Goal: Task Accomplishment & Management: Use online tool/utility

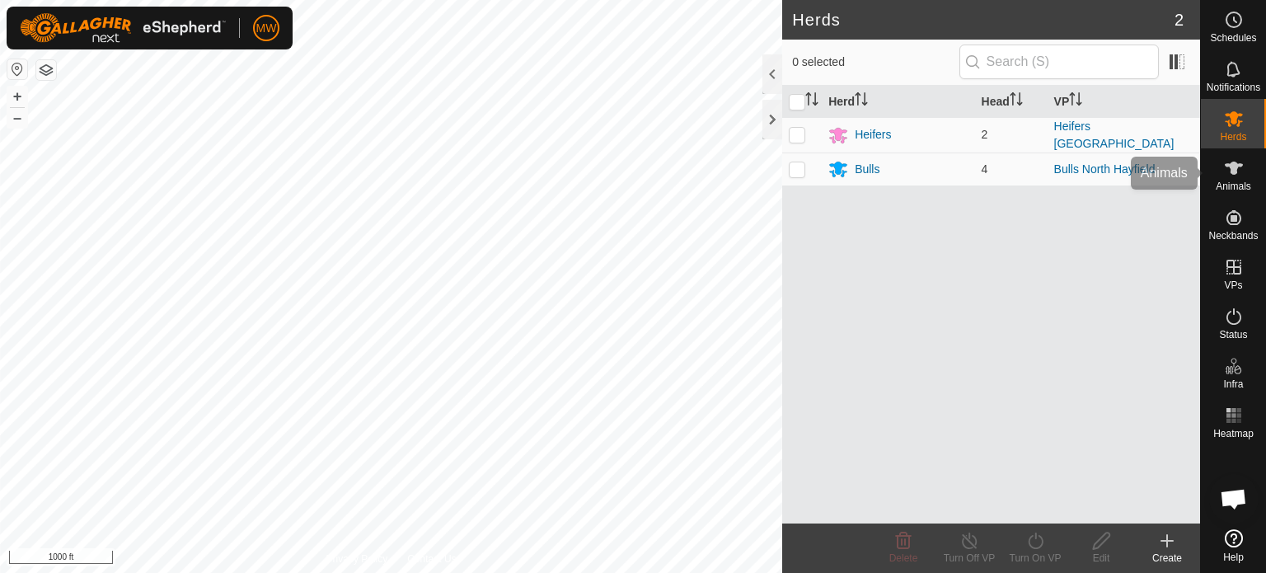
click at [1232, 164] on icon at bounding box center [1233, 167] width 18 height 13
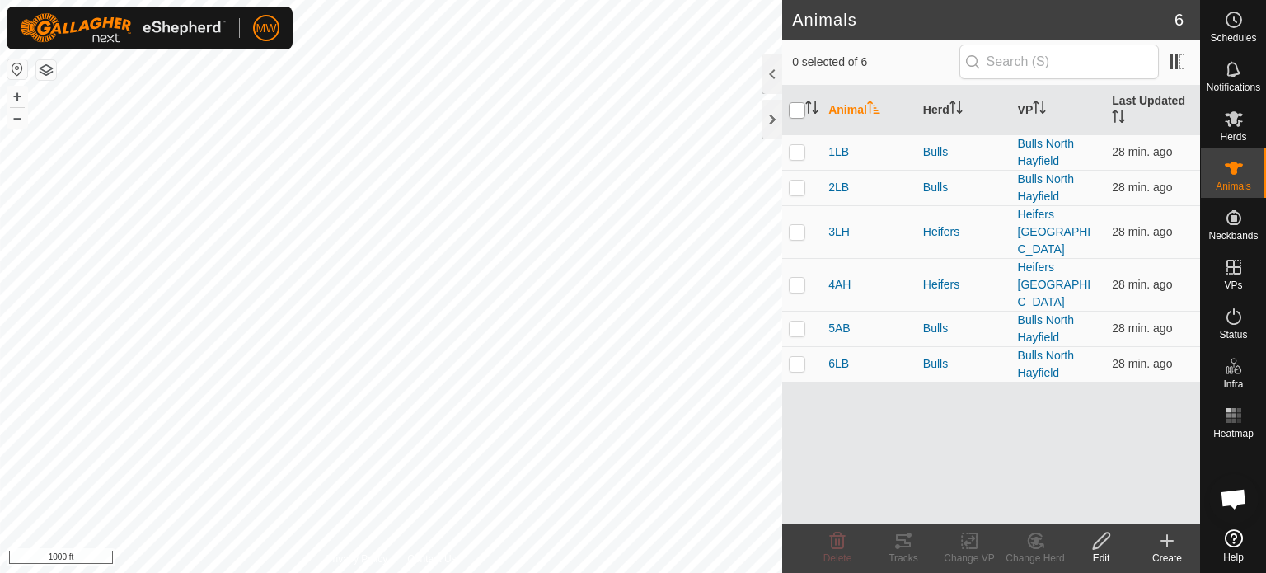
click at [794, 107] on input "checkbox" at bounding box center [796, 110] width 16 height 16
checkbox input "true"
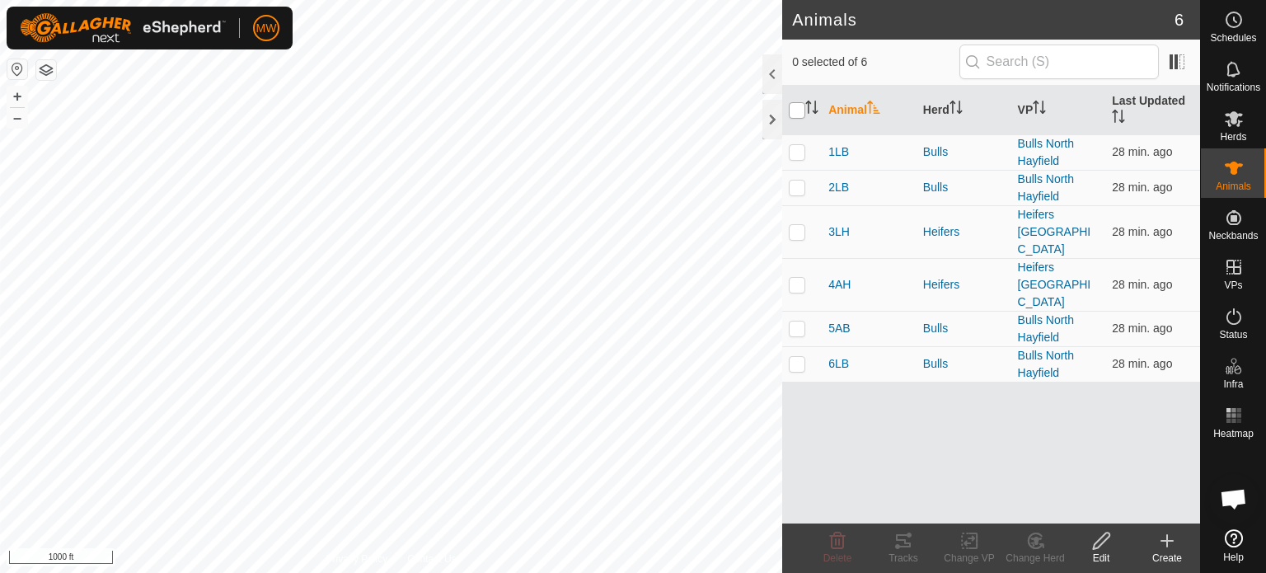
checkbox input "true"
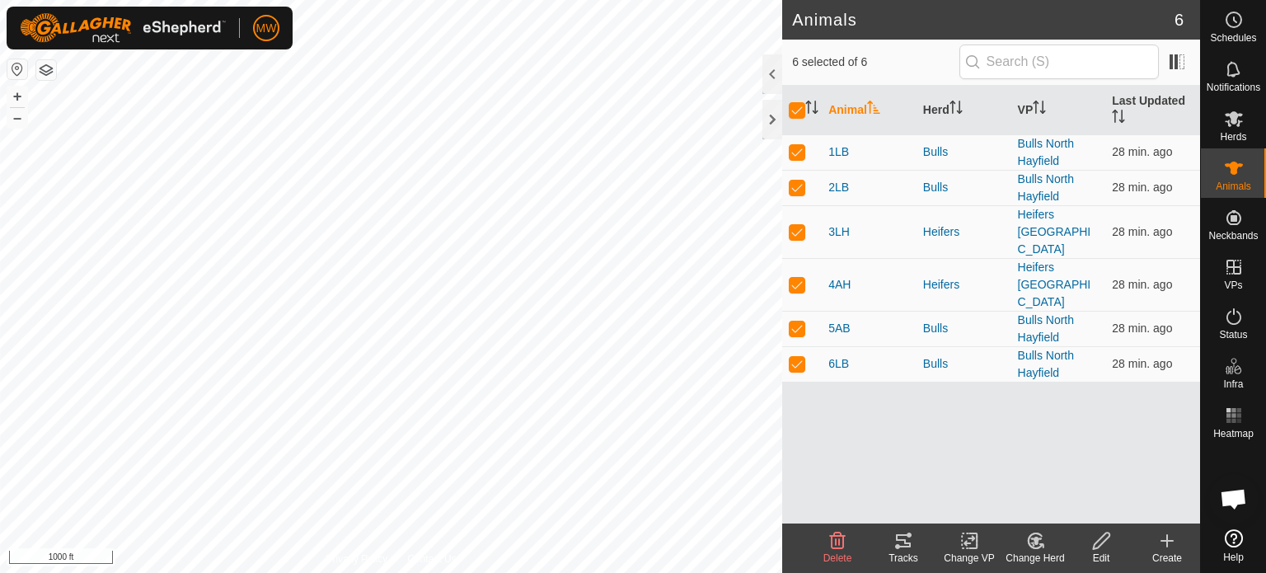
click at [890, 549] on tracks-svg-icon at bounding box center [903, 541] width 66 height 20
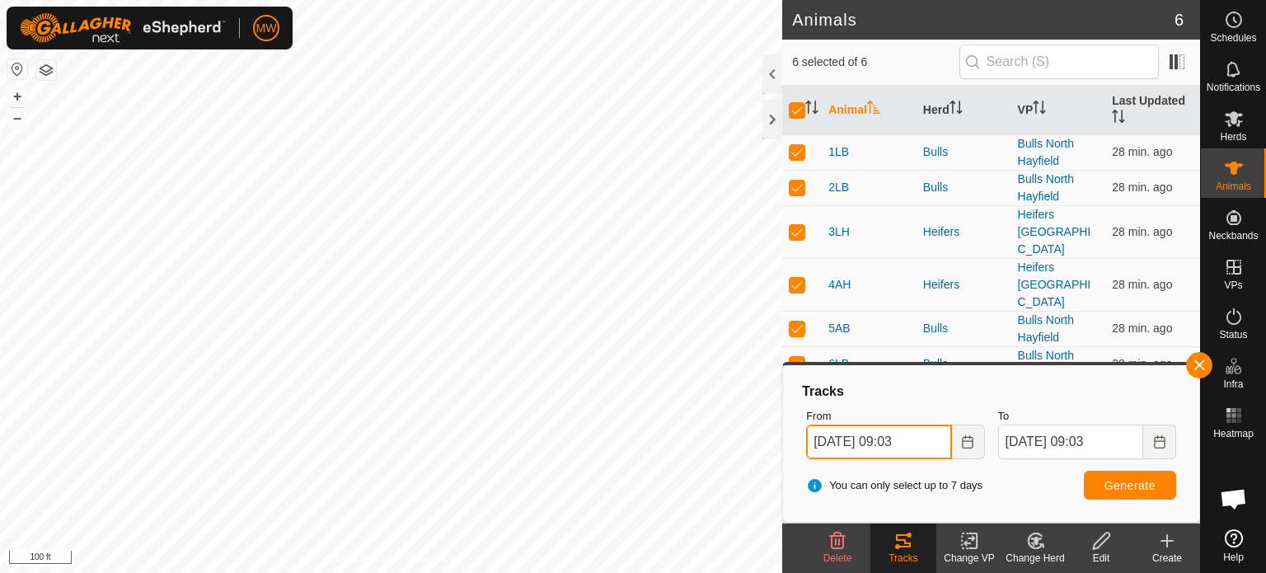
click at [850, 449] on input "[DATE] 09:03" at bounding box center [878, 441] width 145 height 35
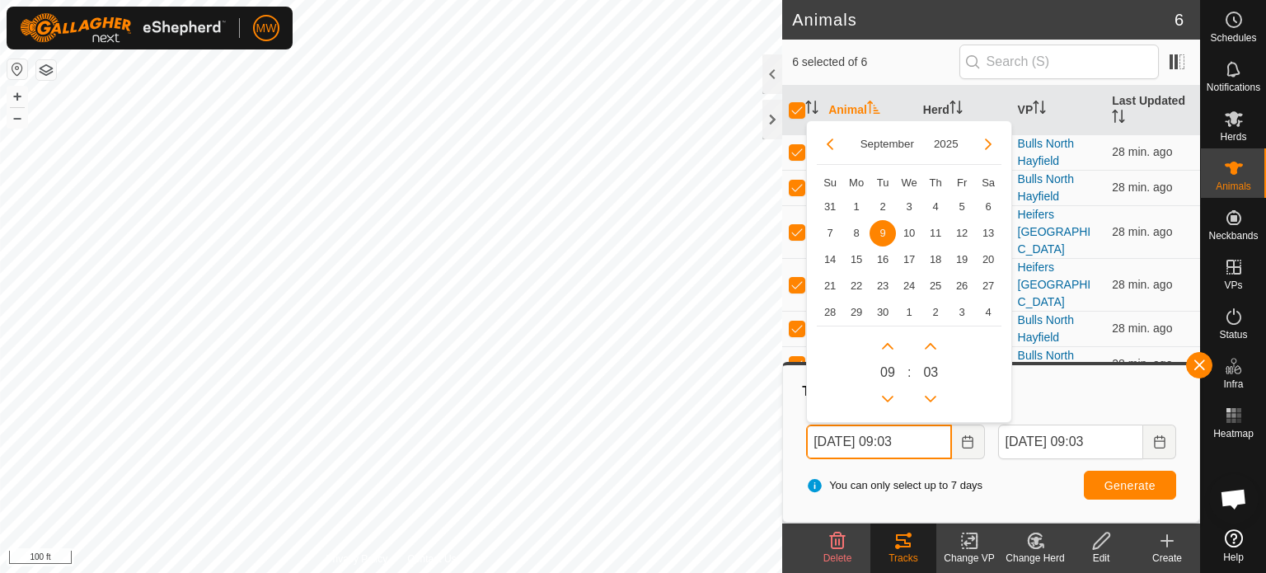
click at [910, 441] on input "[DATE] 09:03" at bounding box center [878, 441] width 145 height 35
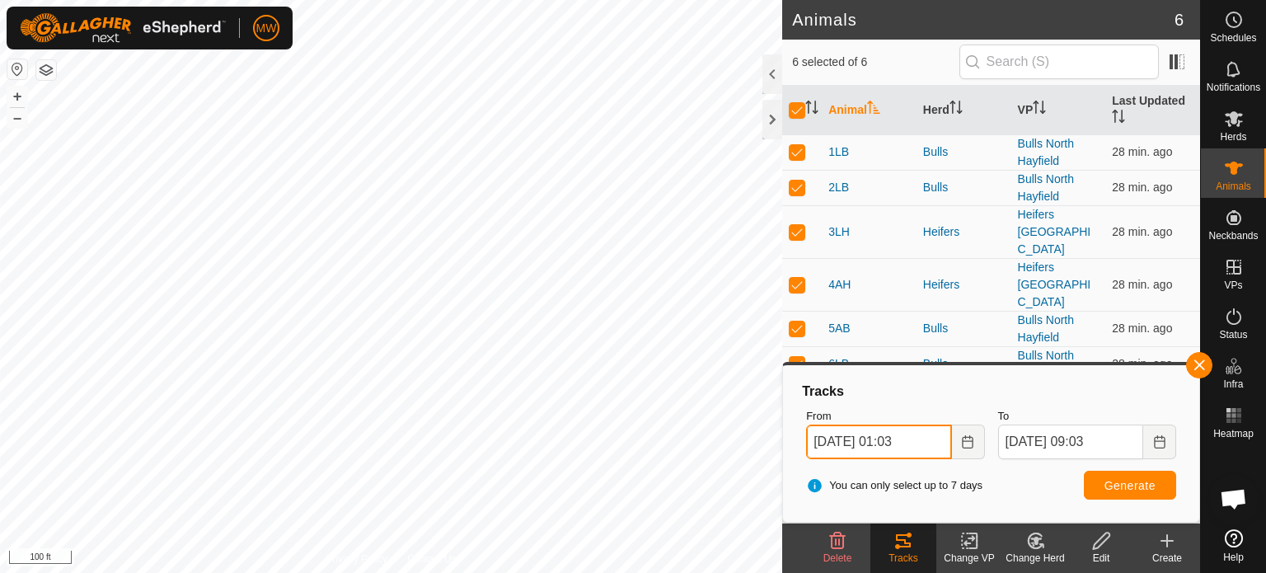
type input "[DATE] 01:03"
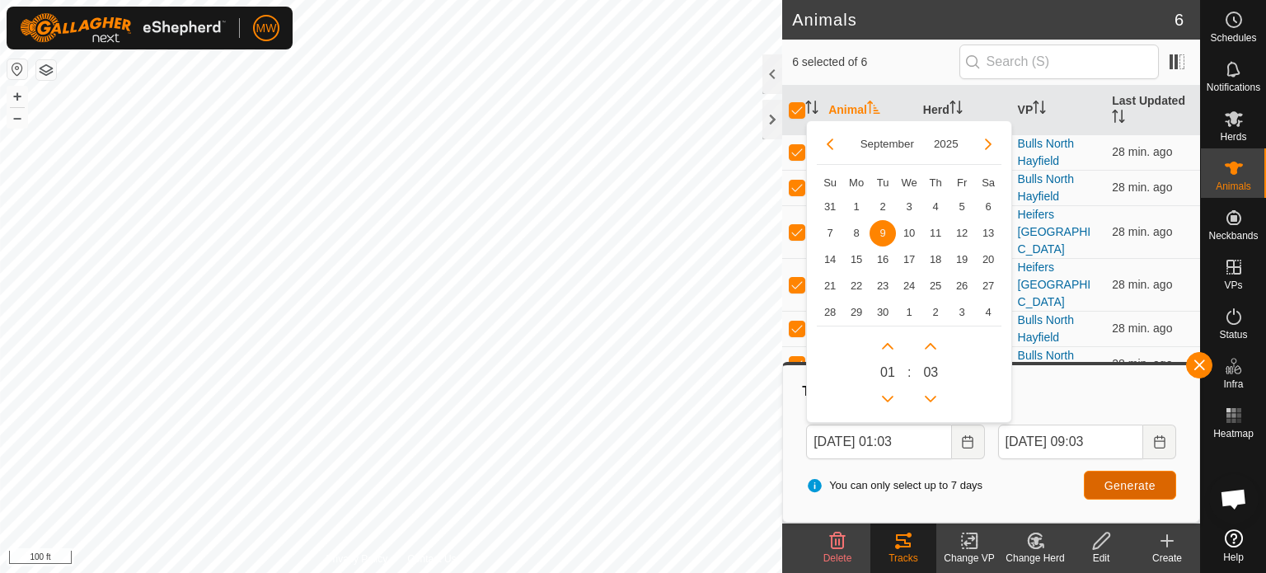
click at [1152, 480] on span "Generate" at bounding box center [1129, 485] width 51 height 13
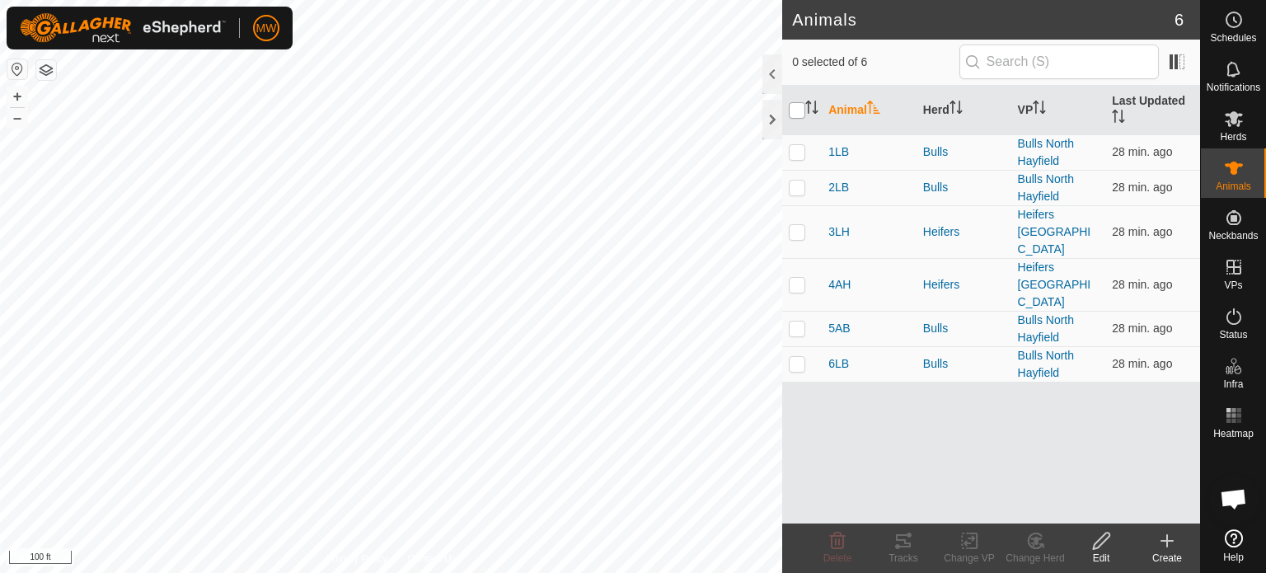
click at [799, 104] on input "checkbox" at bounding box center [796, 110] width 16 height 16
checkbox input "true"
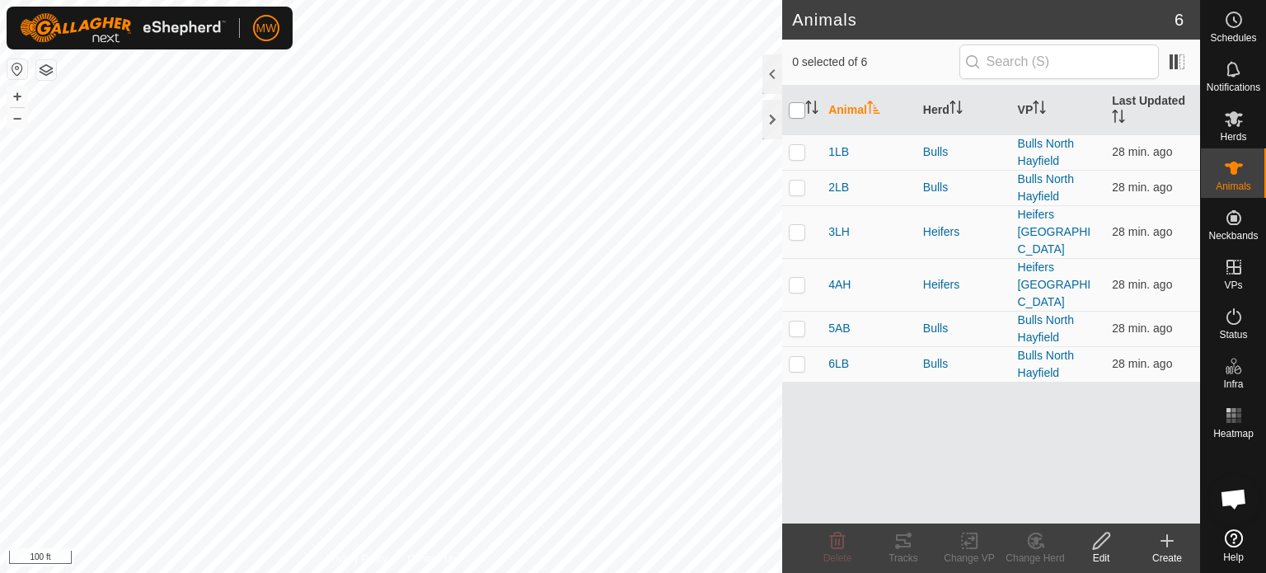
checkbox input "true"
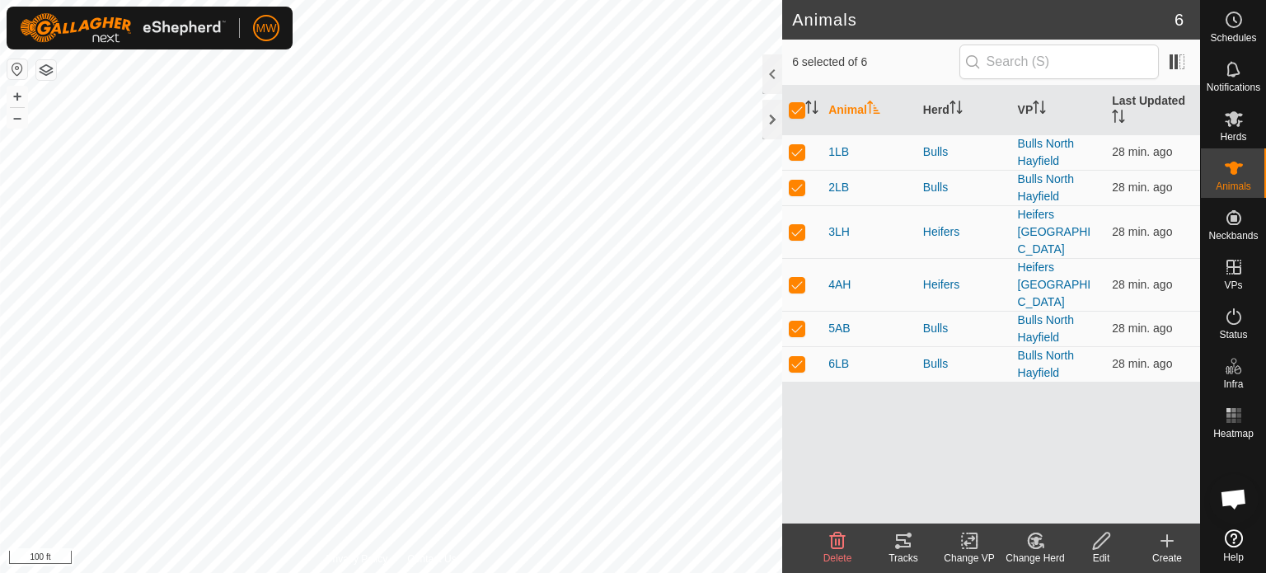
click at [910, 550] on div "Tracks" at bounding box center [903, 557] width 66 height 15
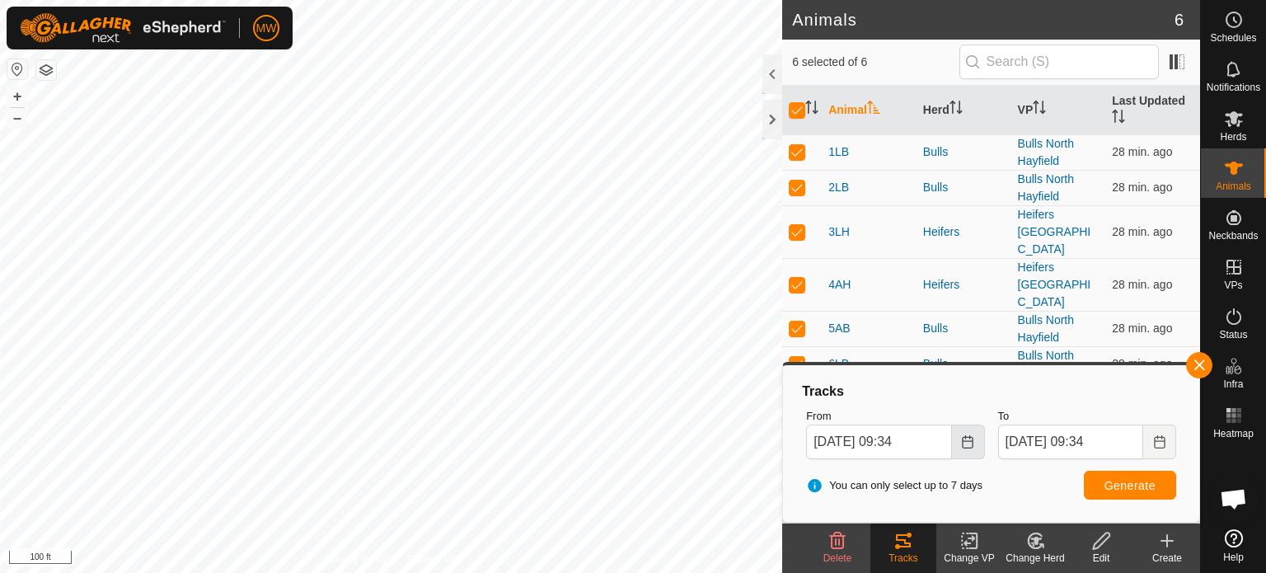
click at [969, 443] on icon "Choose Date" at bounding box center [967, 441] width 13 height 13
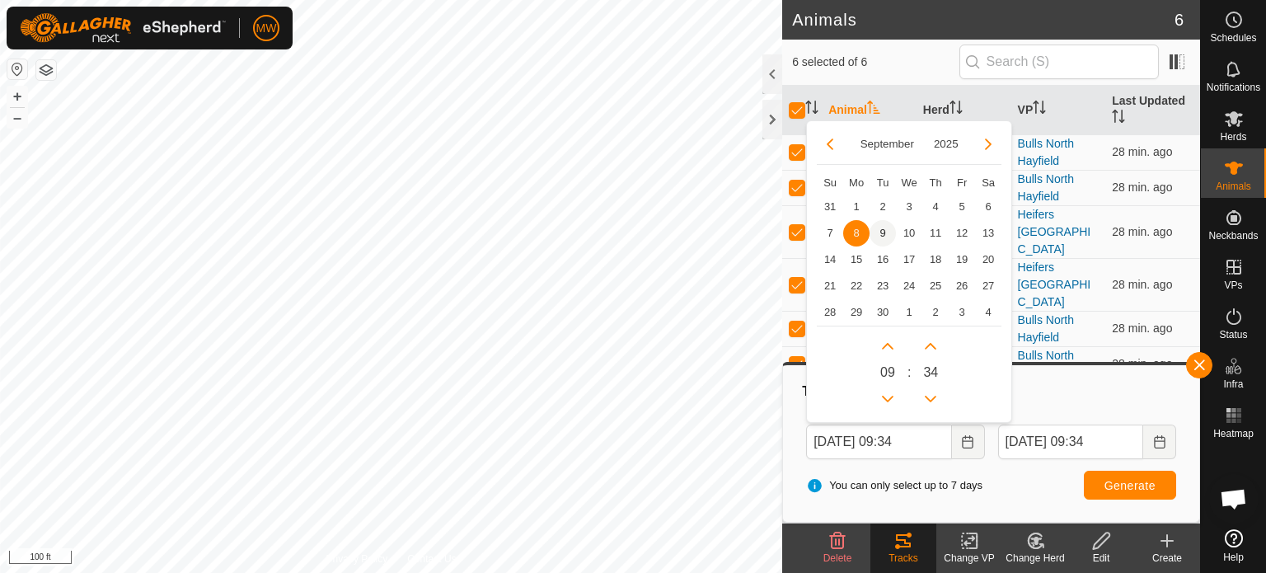
click at [882, 232] on span "9" at bounding box center [882, 233] width 26 height 26
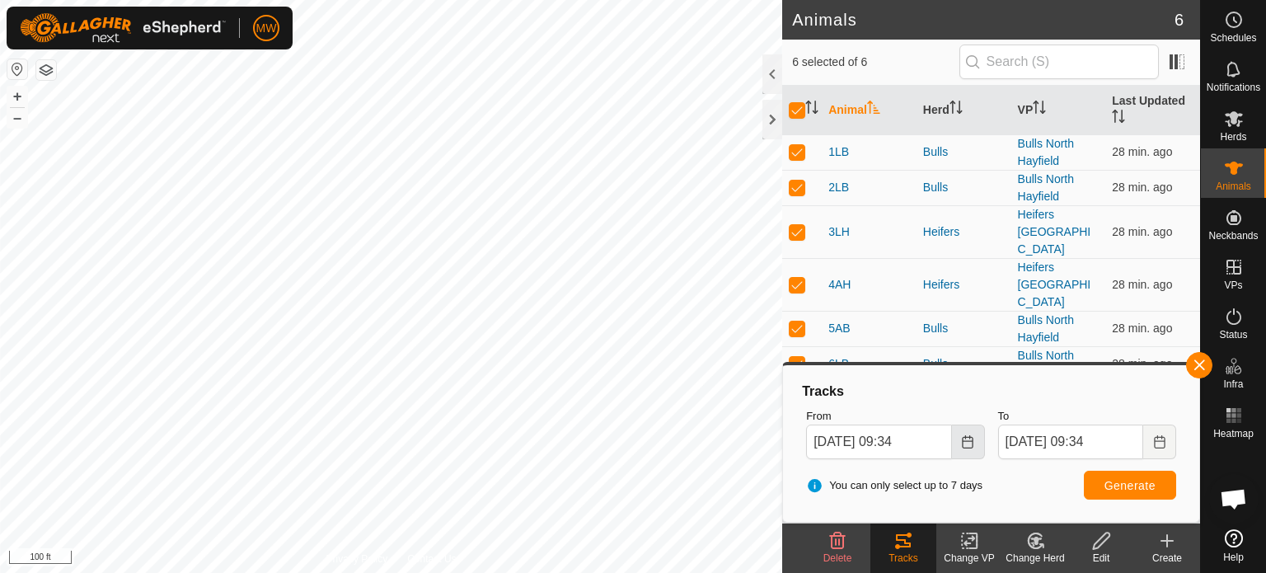
click at [974, 440] on button "Choose Date" at bounding box center [968, 441] width 33 height 35
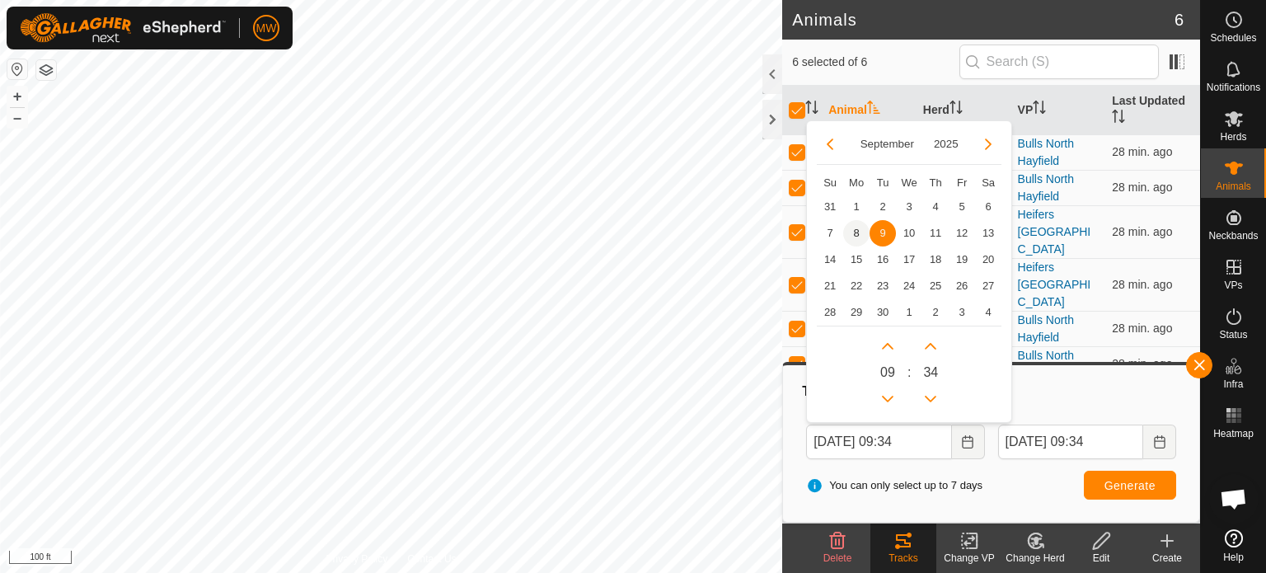
click at [859, 228] on span "8" at bounding box center [856, 233] width 26 height 26
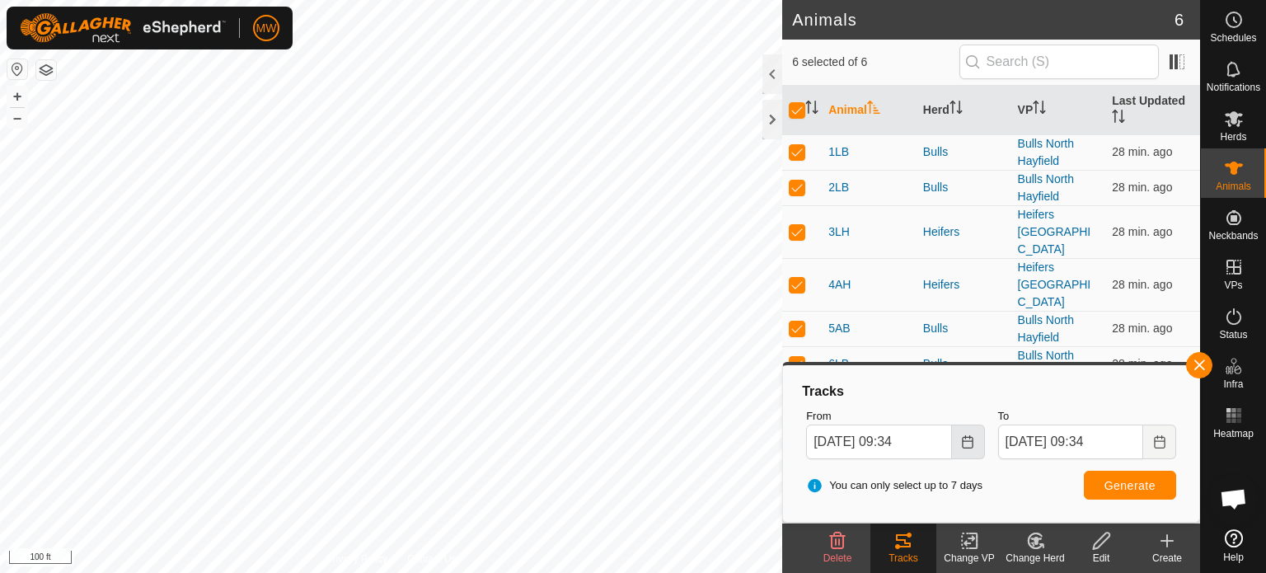
click at [963, 441] on icon "Choose Date" at bounding box center [967, 441] width 11 height 13
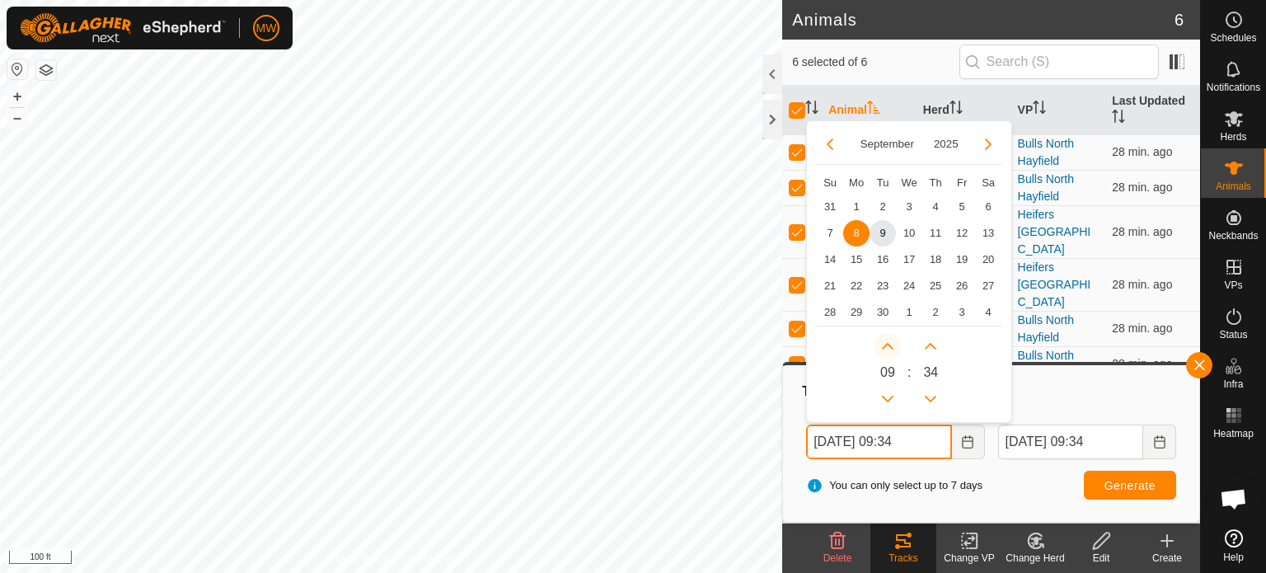
click at [887, 351] on button "Next Hour" at bounding box center [887, 346] width 26 height 26
click at [887, 353] on span "Next Hour" at bounding box center [887, 353] width 0 height 0
click at [887, 351] on button "Next Hour" at bounding box center [887, 346] width 26 height 26
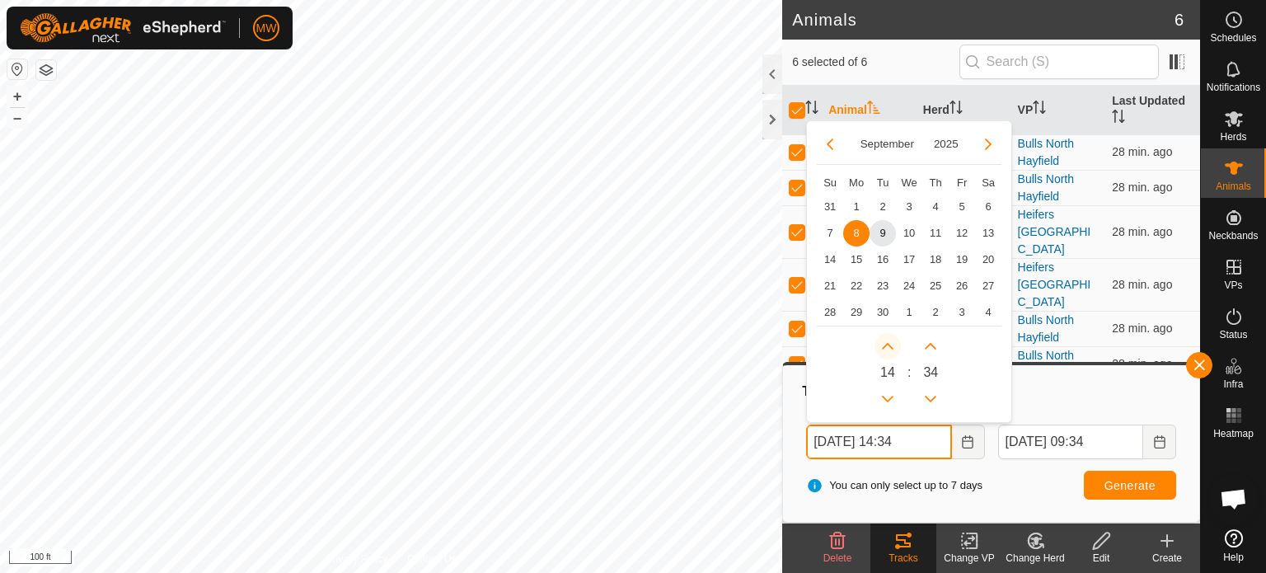
click at [887, 351] on button "Next Hour" at bounding box center [887, 346] width 26 height 26
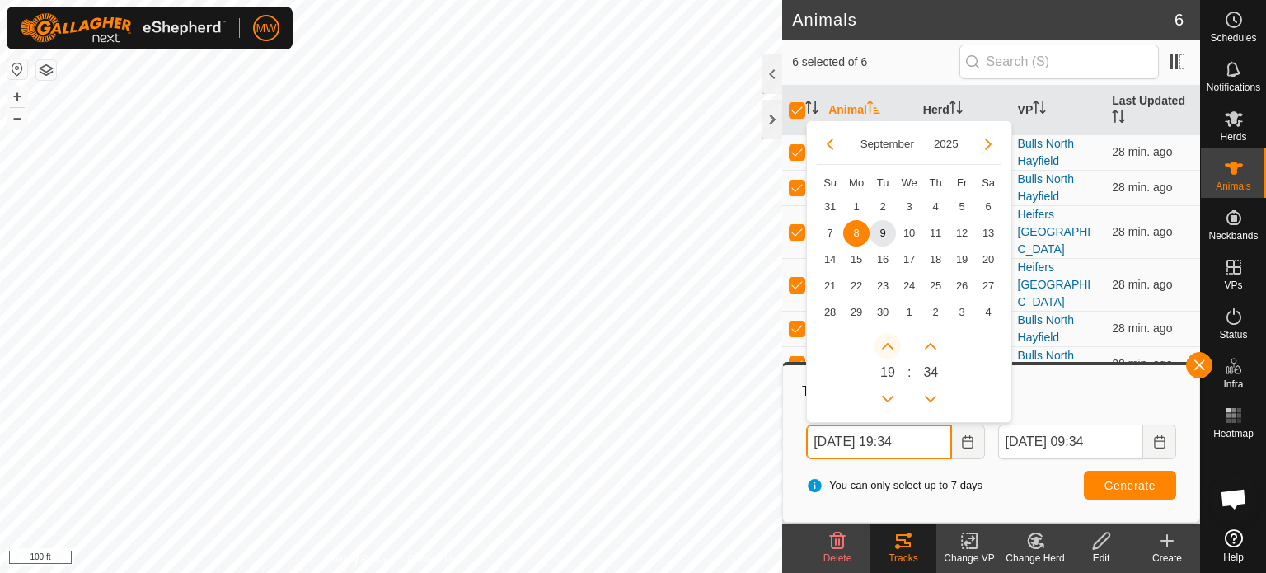
click at [887, 351] on button "Next Hour" at bounding box center [887, 346] width 26 height 26
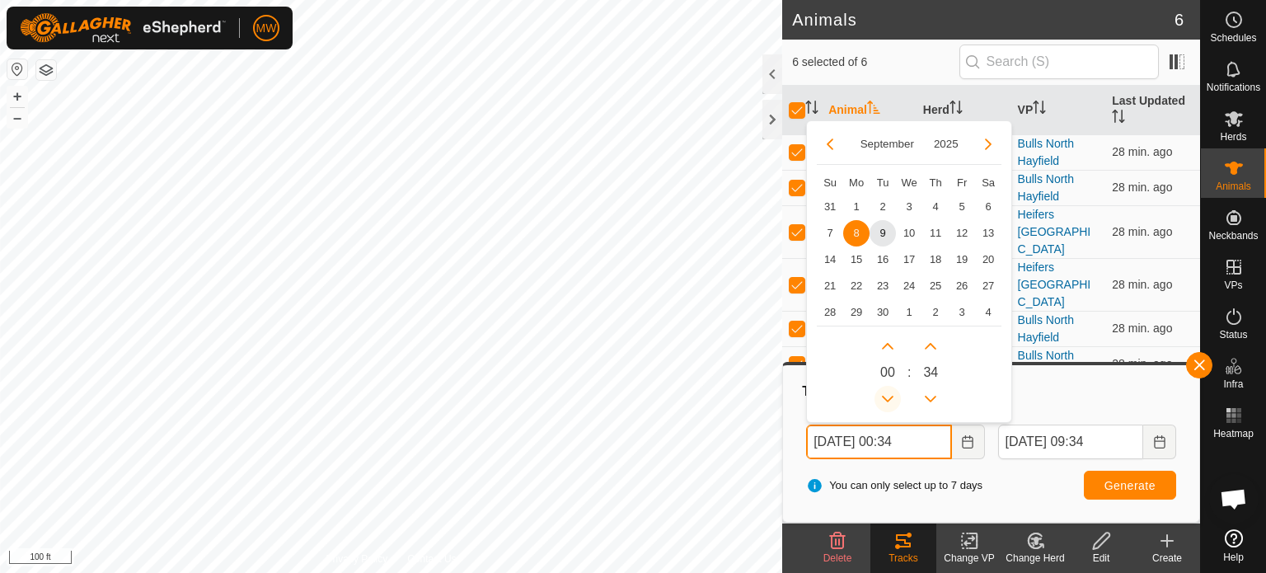
click at [893, 394] on button "Previous Hour" at bounding box center [887, 399] width 26 height 26
click at [894, 395] on span "Previous Hour" at bounding box center [894, 395] width 0 height 0
type input "Sep 08, 2025 21:34"
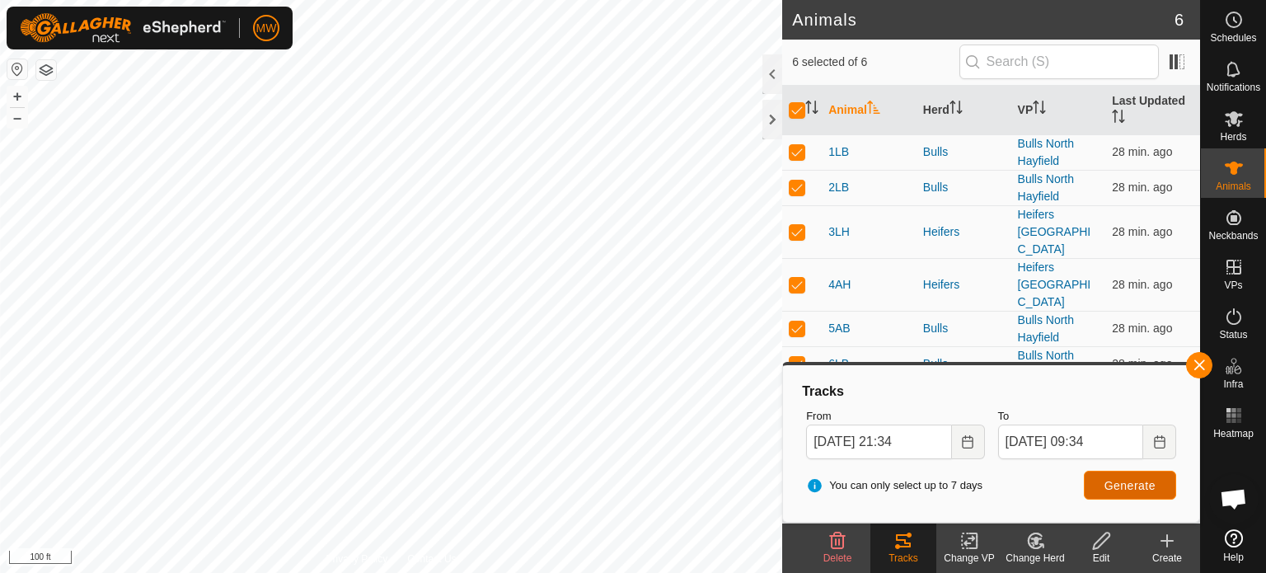
click at [1153, 489] on span "Generate" at bounding box center [1129, 485] width 51 height 13
